Goal: Task Accomplishment & Management: Complete application form

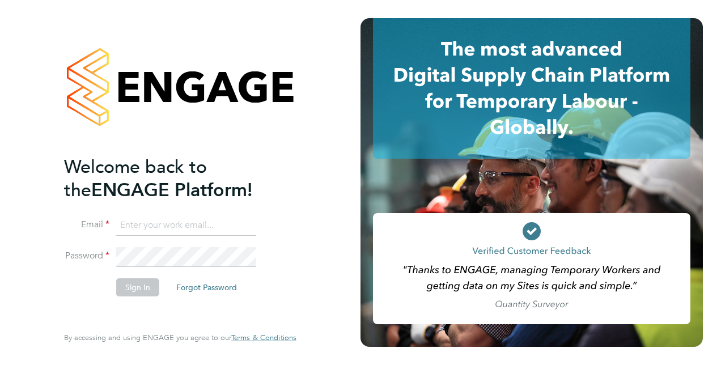
type input "[PERSON_NAME][EMAIL_ADDRESS][PERSON_NAME][DOMAIN_NAME]"
click at [141, 289] on button "Sign In" at bounding box center [137, 287] width 43 height 18
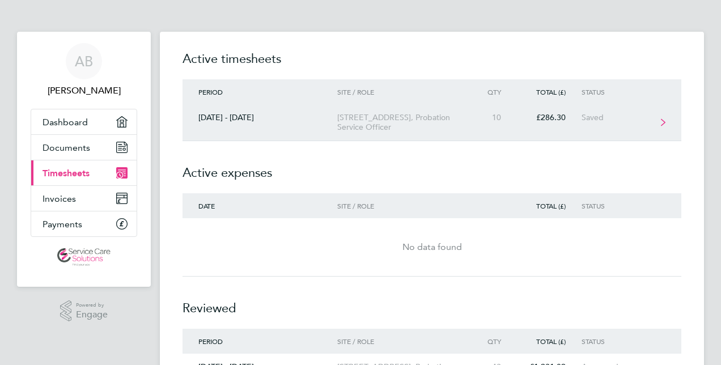
click at [365, 113] on div "17 Garden Road, Probation Service Officer" at bounding box center [402, 122] width 130 height 19
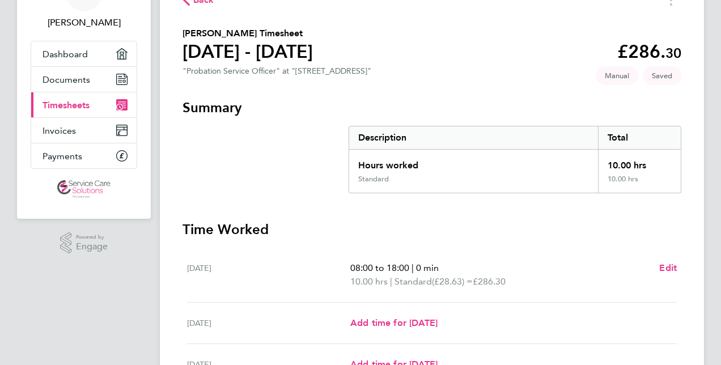
scroll to position [170, 0]
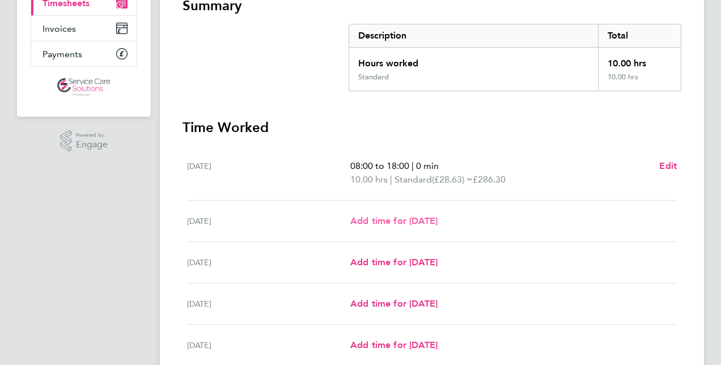
click at [399, 226] on link "Add time for Tue 26 Aug" at bounding box center [393, 221] width 87 height 14
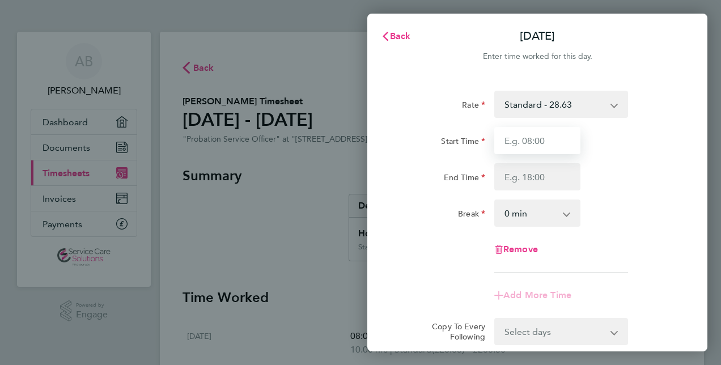
click at [500, 138] on input "Start Time" at bounding box center [537, 140] width 86 height 27
type input "08:00"
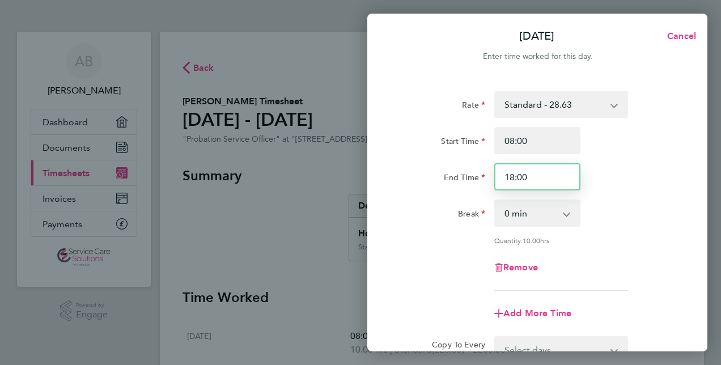
drag, startPoint x: 530, startPoint y: 177, endPoint x: 498, endPoint y: 180, distance: 32.4
click at [498, 180] on input "18:00" at bounding box center [537, 176] width 86 height 27
type input "13:00"
drag, startPoint x: 645, startPoint y: 192, endPoint x: 637, endPoint y: 195, distance: 8.6
click at [645, 192] on div "Rate Standard - 28.63 Start Time 08:00 End Time 13:00 Break 0 min 15 min 30 min…" at bounding box center [537, 191] width 277 height 200
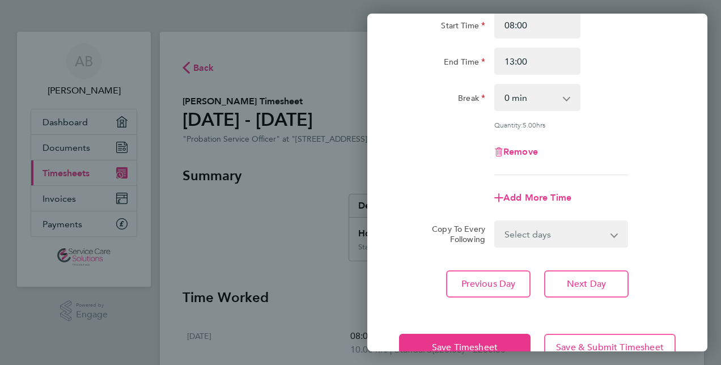
scroll to position [147, 0]
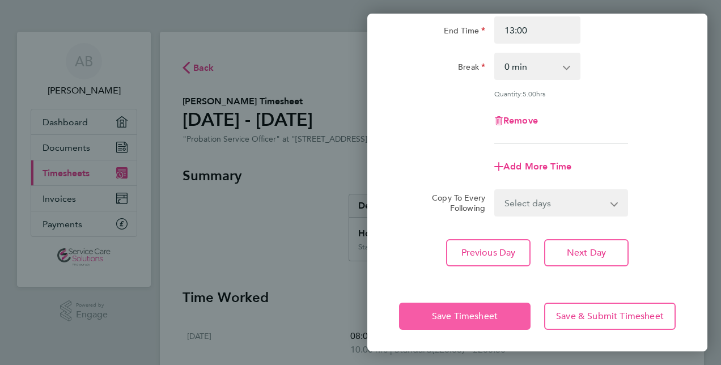
click at [481, 316] on span "Save Timesheet" at bounding box center [465, 316] width 66 height 11
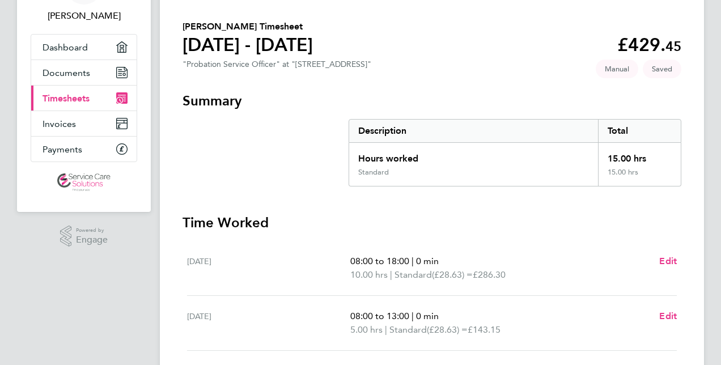
scroll to position [170, 0]
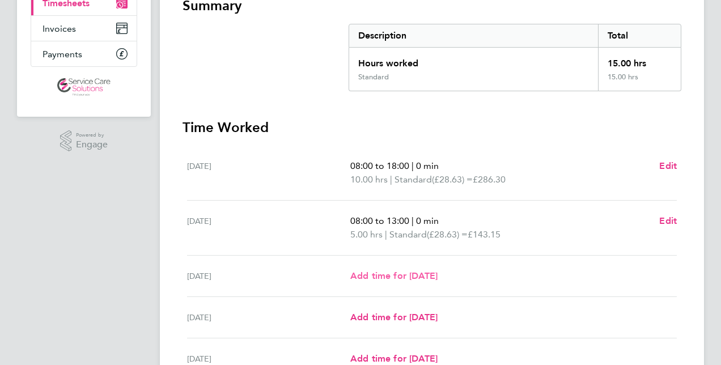
click at [410, 274] on span "Add time for Wed 27 Aug" at bounding box center [393, 275] width 87 height 11
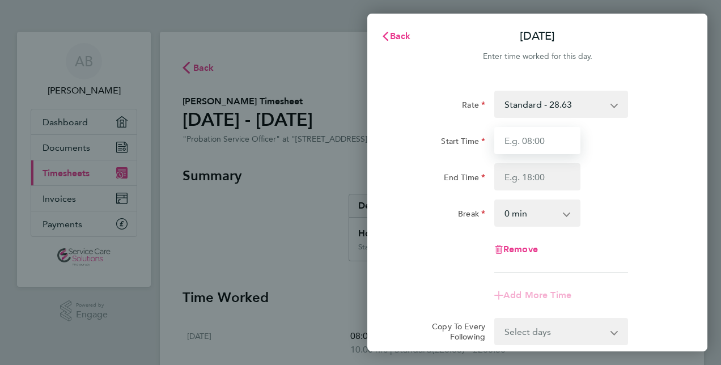
click at [513, 134] on input "Start Time" at bounding box center [537, 140] width 86 height 27
type input "08:00"
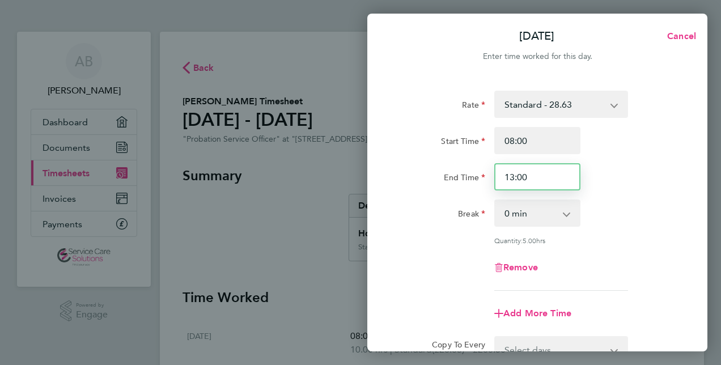
click at [515, 175] on input "13:00" at bounding box center [537, 176] width 86 height 27
type input "20:00"
click at [640, 189] on div "End Time 20:00" at bounding box center [538, 176] width 286 height 27
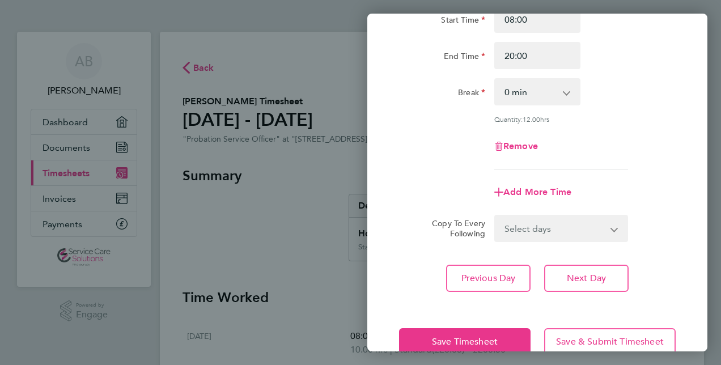
scroll to position [147, 0]
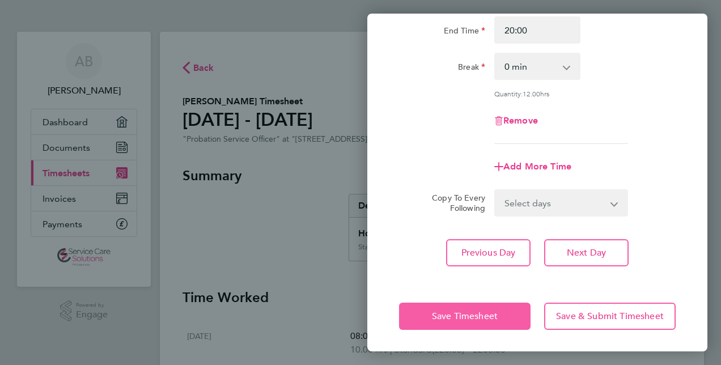
click at [483, 325] on button "Save Timesheet" at bounding box center [465, 316] width 132 height 27
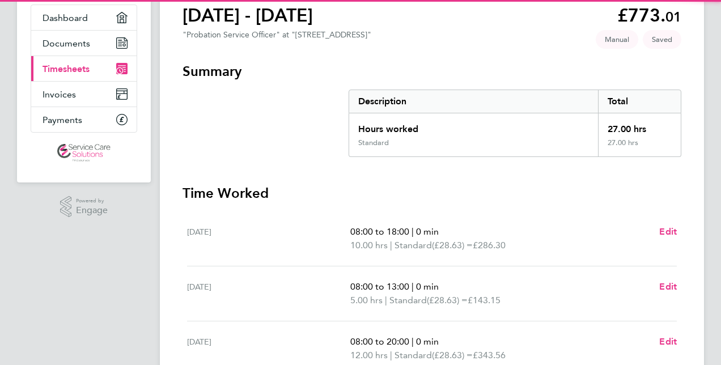
scroll to position [227, 0]
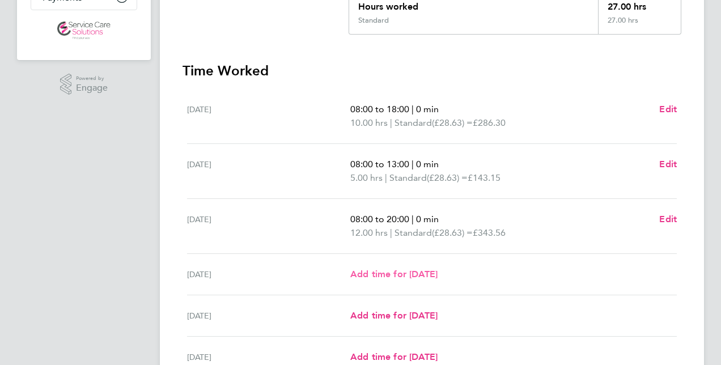
click at [425, 272] on span "Add time for Thu 28 Aug" at bounding box center [393, 274] width 87 height 11
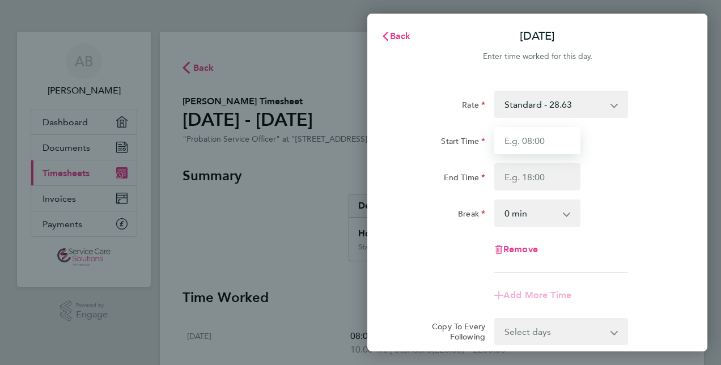
click at [503, 135] on input "Start Time" at bounding box center [537, 140] width 86 height 27
type input "08:00"
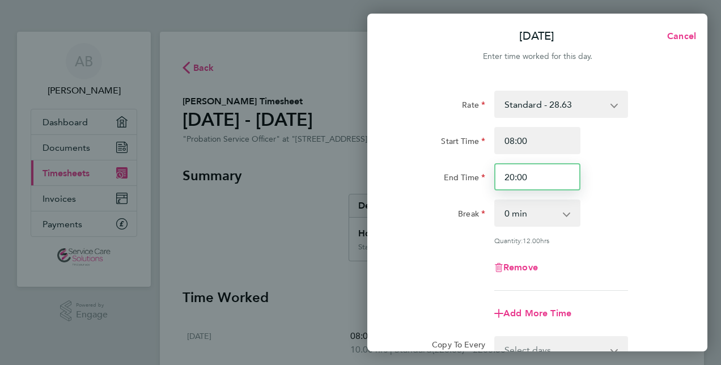
click at [510, 179] on input "20:00" at bounding box center [537, 176] width 86 height 27
click at [521, 178] on input "18:00" at bounding box center [537, 176] width 86 height 27
type input "18:30"
click at [664, 276] on div "Remove" at bounding box center [538, 267] width 286 height 27
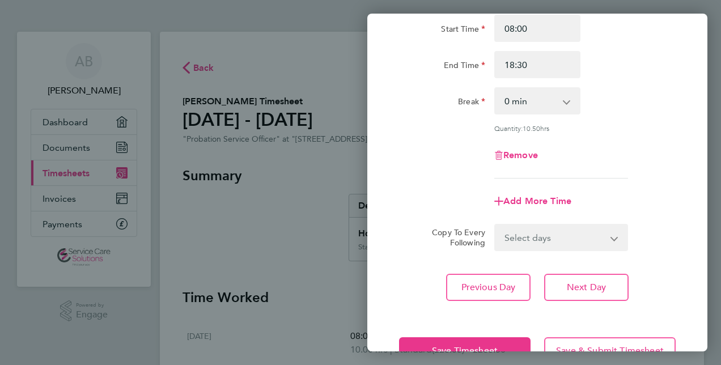
scroll to position [147, 0]
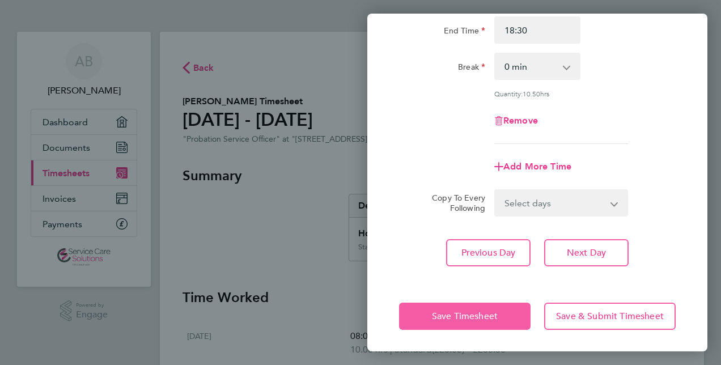
click at [471, 314] on span "Save Timesheet" at bounding box center [465, 316] width 66 height 11
